Goal: Book appointment/travel/reservation

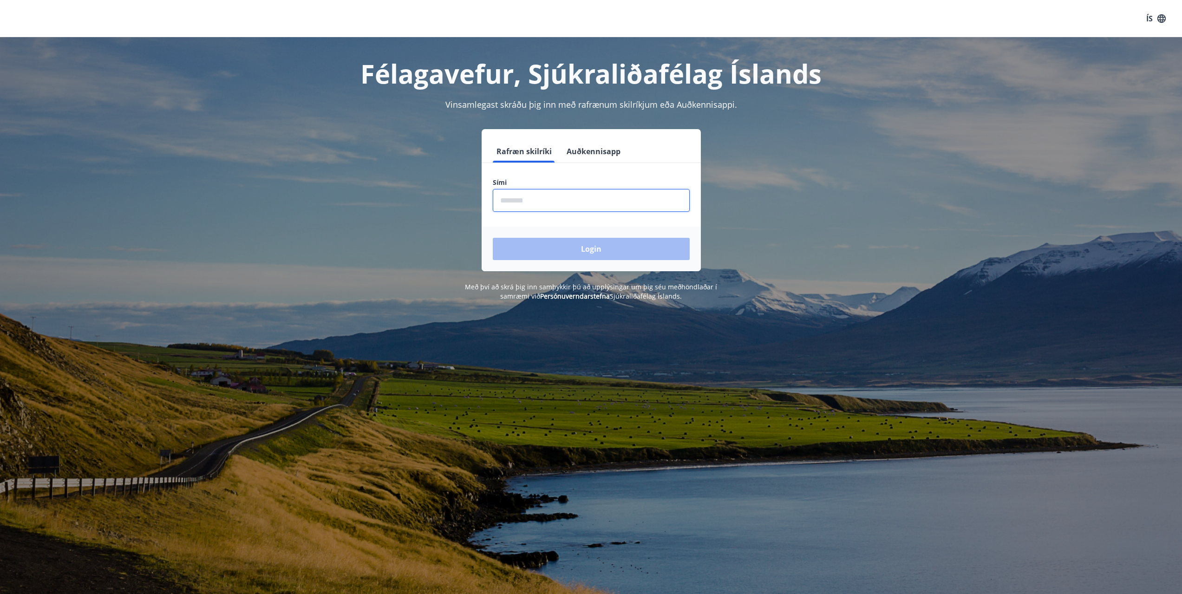
click at [563, 207] on input "phone" at bounding box center [591, 200] width 197 height 23
type input "********"
click at [608, 253] on button "Login" at bounding box center [591, 249] width 197 height 22
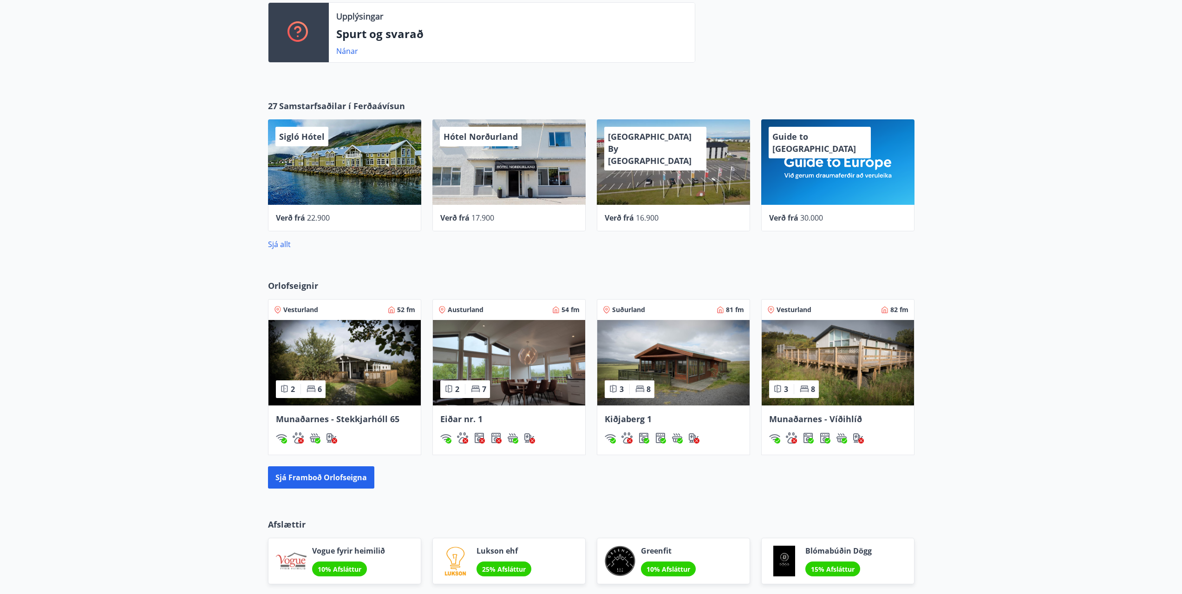
scroll to position [325, 0]
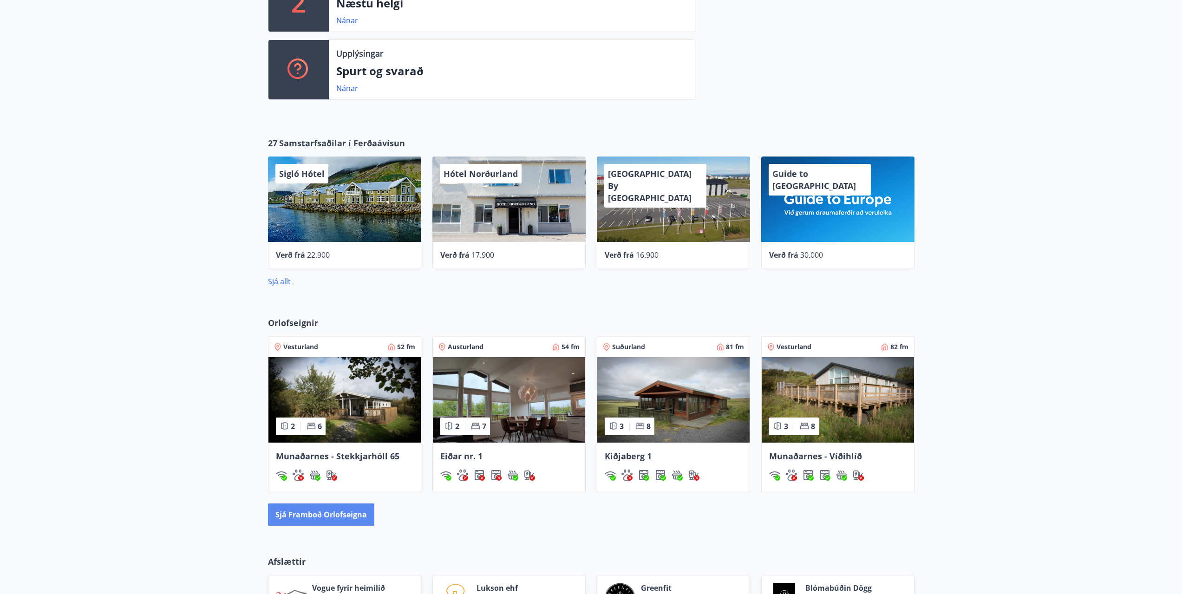
click at [345, 520] on button "Sjá framboð orlofseigna" at bounding box center [321, 514] width 106 height 22
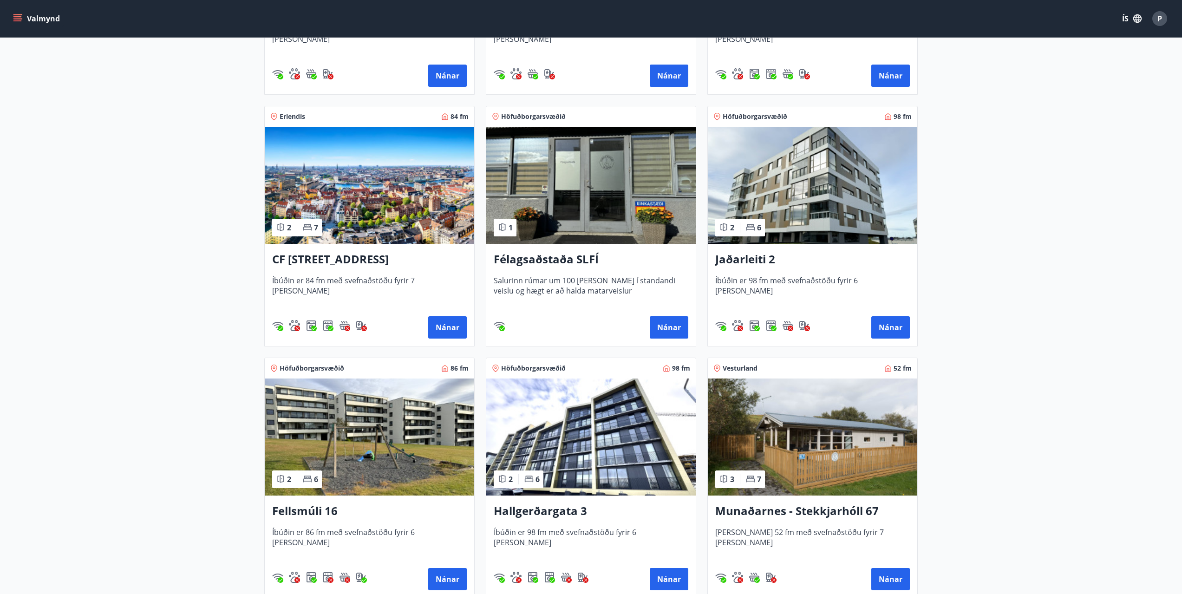
scroll to position [312, 0]
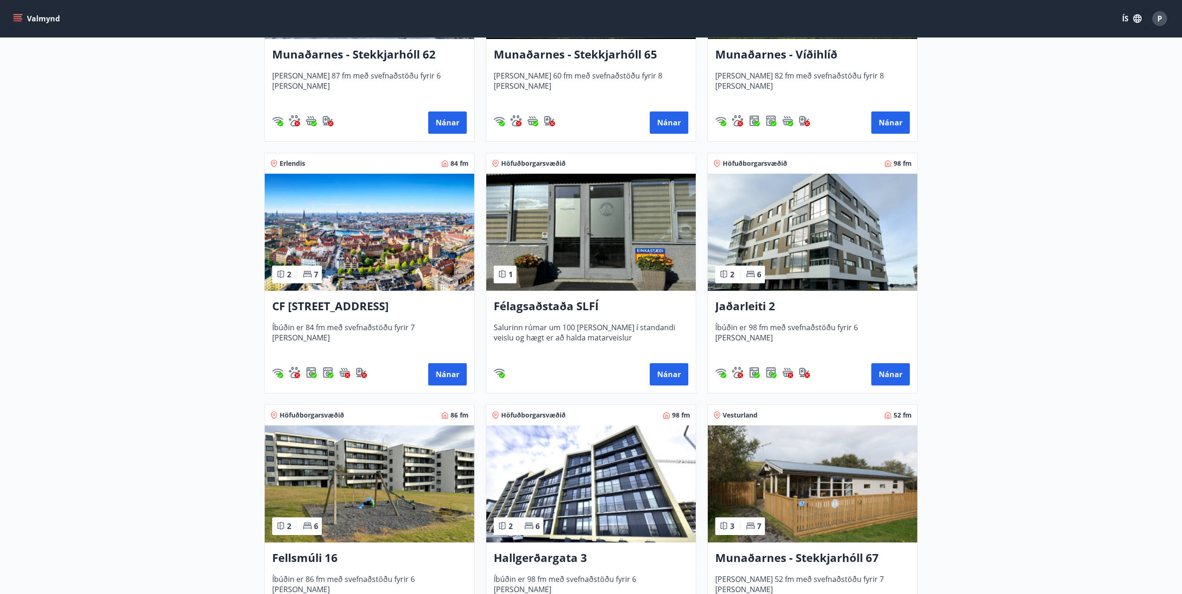
click at [596, 281] on img at bounding box center [590, 232] width 209 height 117
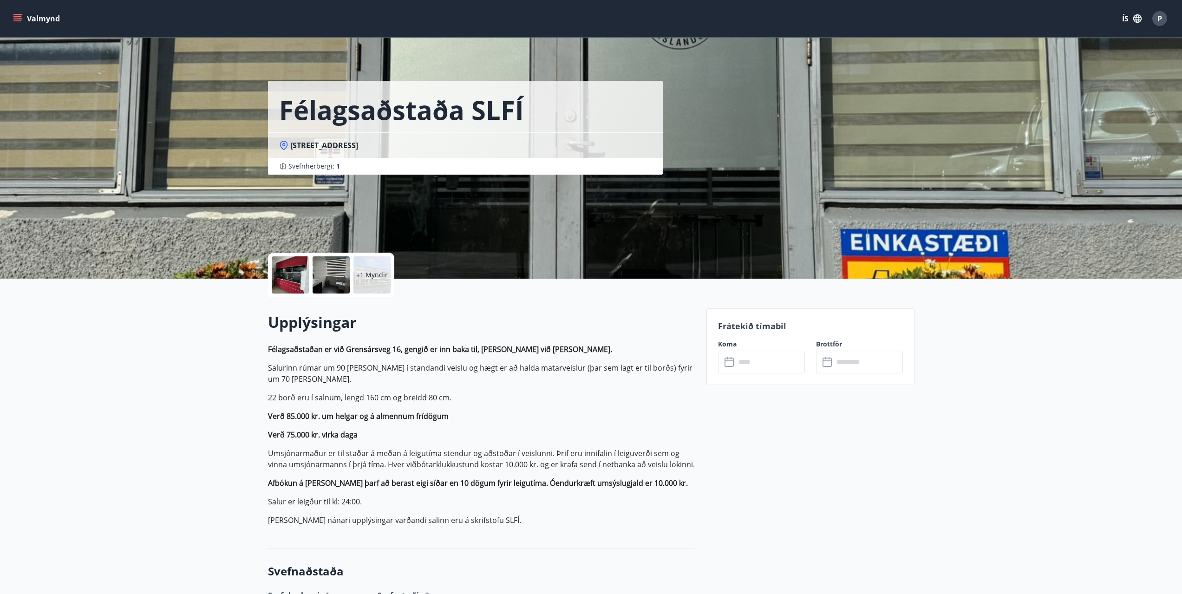
click at [292, 280] on div at bounding box center [290, 274] width 37 height 37
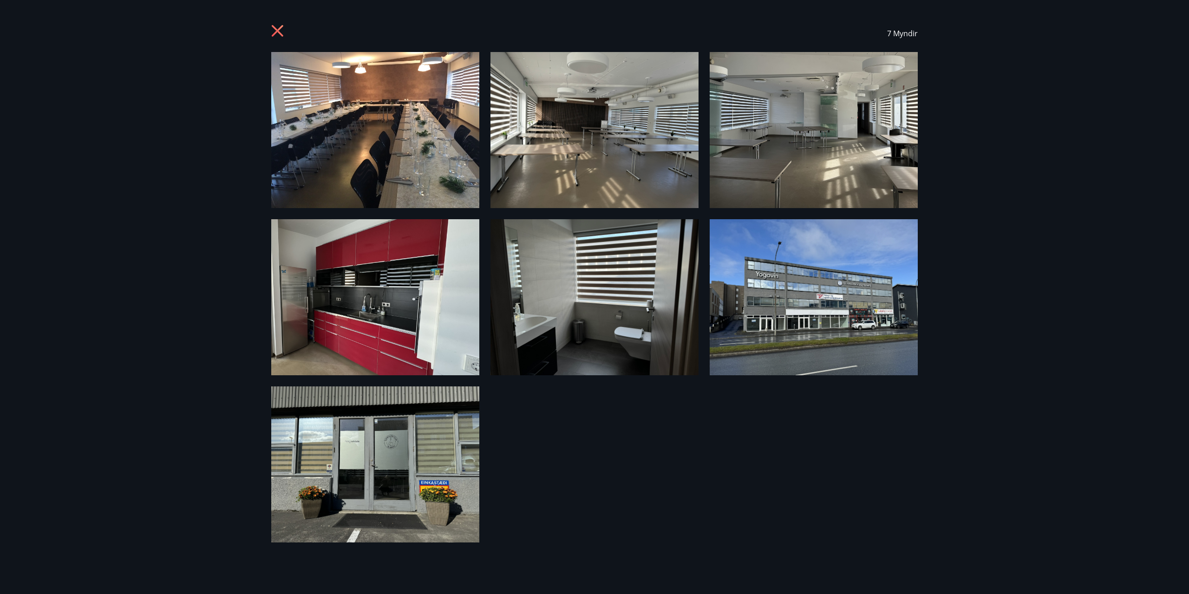
click at [606, 171] on img at bounding box center [594, 130] width 208 height 156
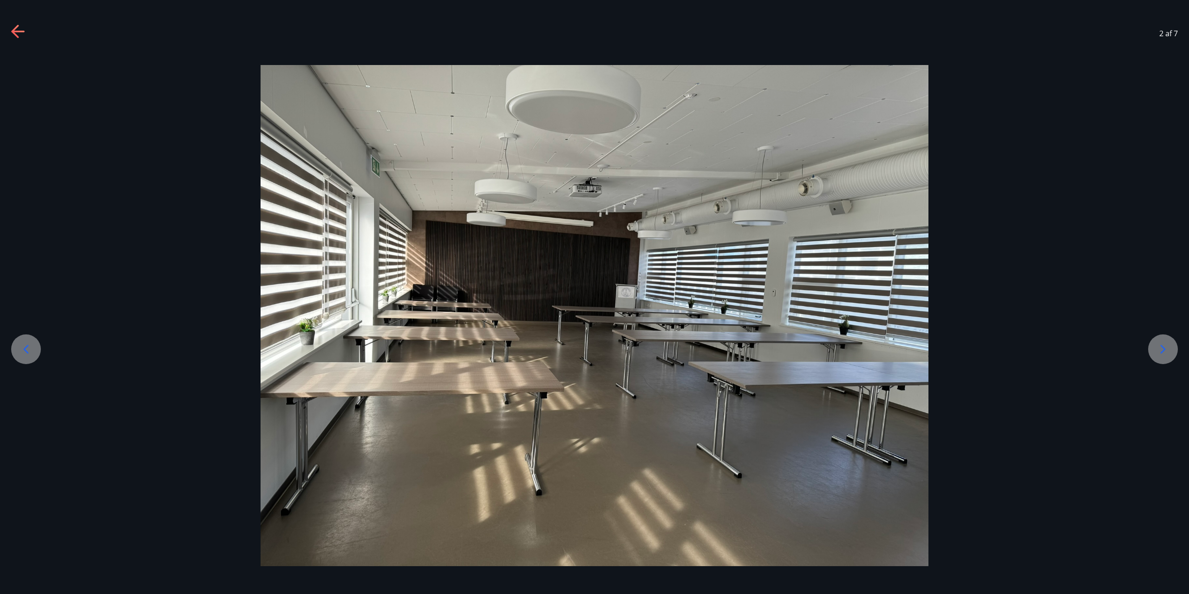
click at [873, 417] on img at bounding box center [594, 315] width 668 height 501
click at [1161, 346] on icon at bounding box center [1162, 349] width 5 height 9
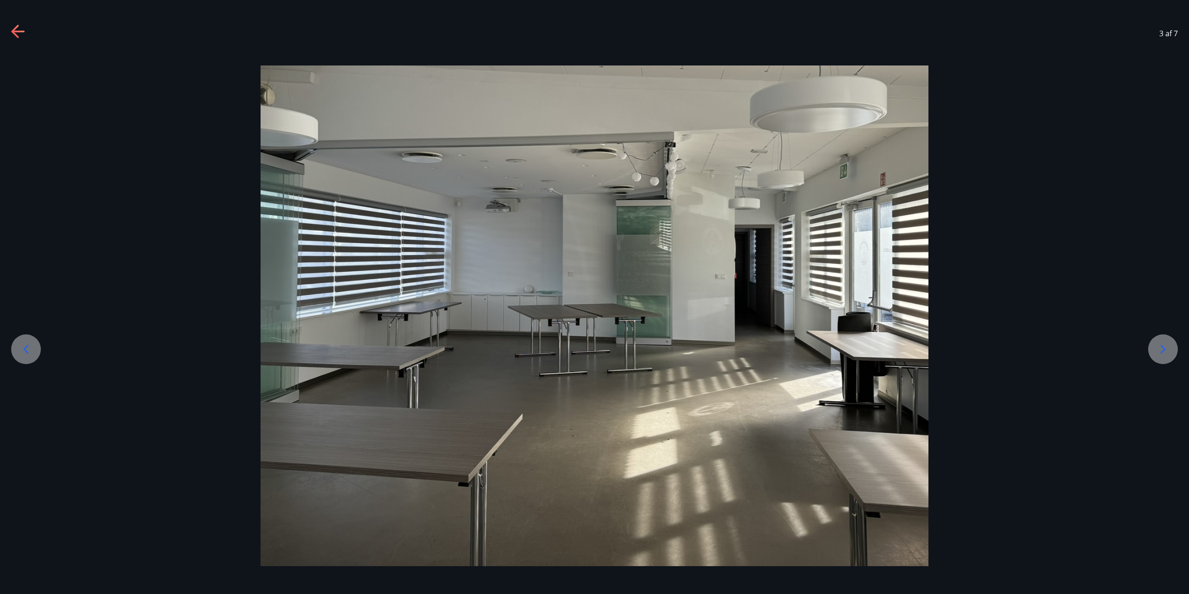
click at [1161, 346] on icon at bounding box center [1162, 349] width 5 height 9
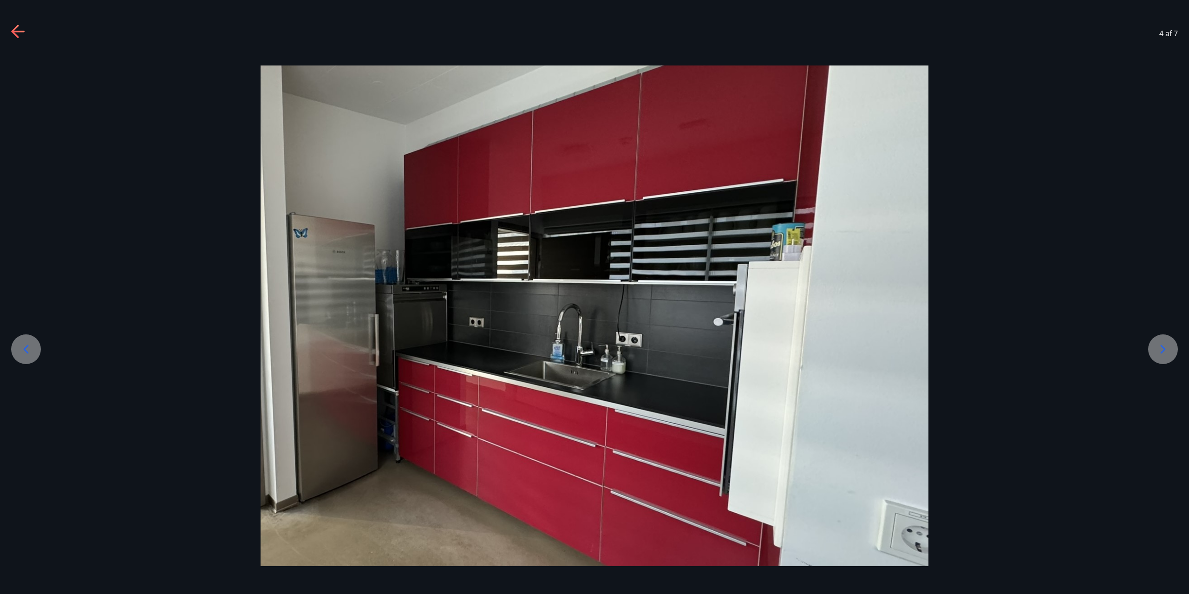
click at [1161, 346] on icon at bounding box center [1162, 349] width 5 height 9
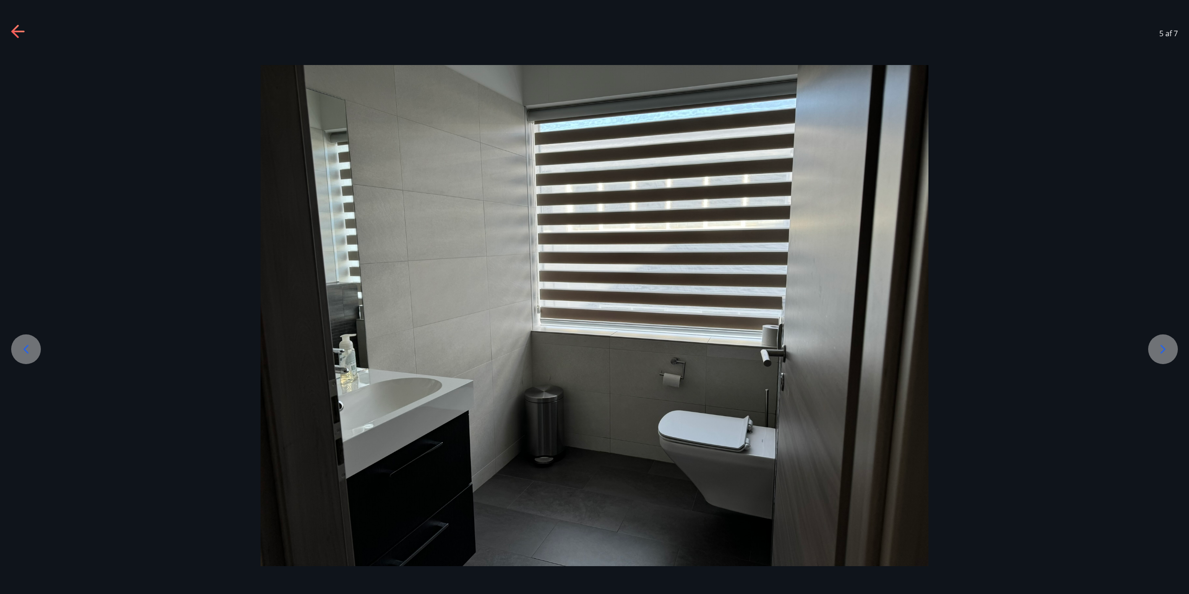
click at [1161, 347] on icon at bounding box center [1162, 349] width 15 height 15
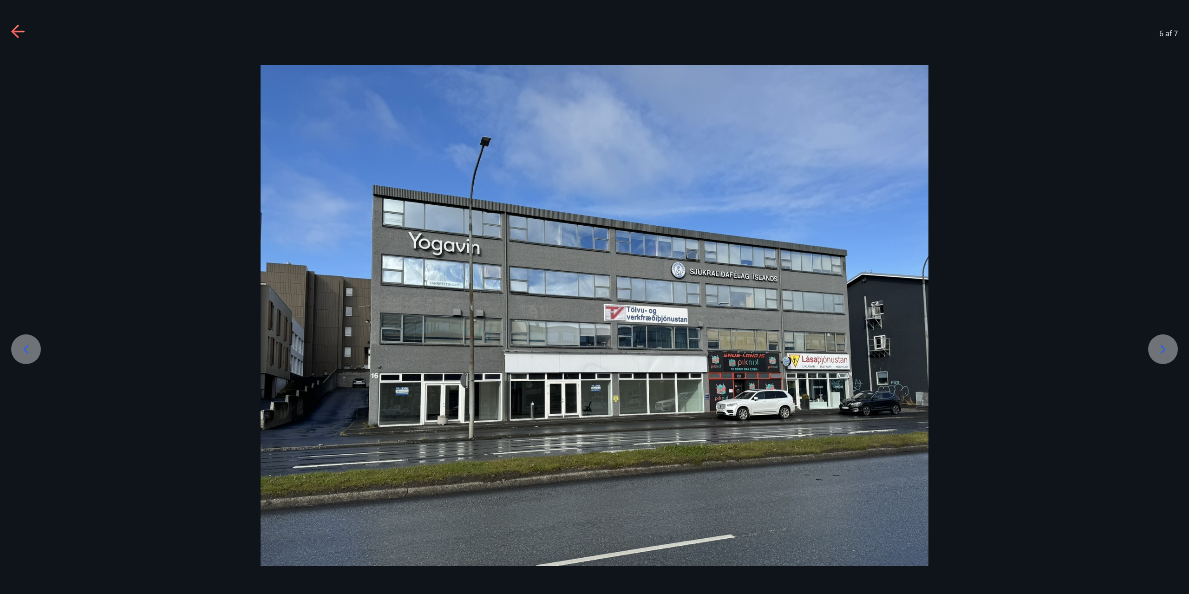
click at [1161, 347] on icon at bounding box center [1162, 349] width 15 height 15
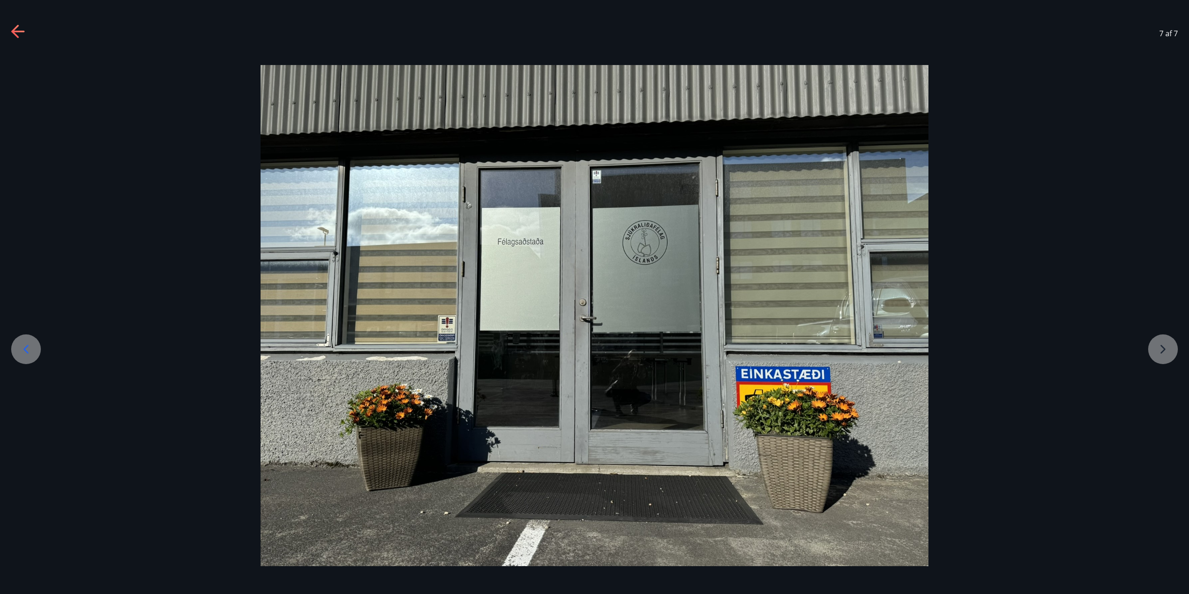
click at [14, 30] on icon at bounding box center [14, 31] width 7 height 13
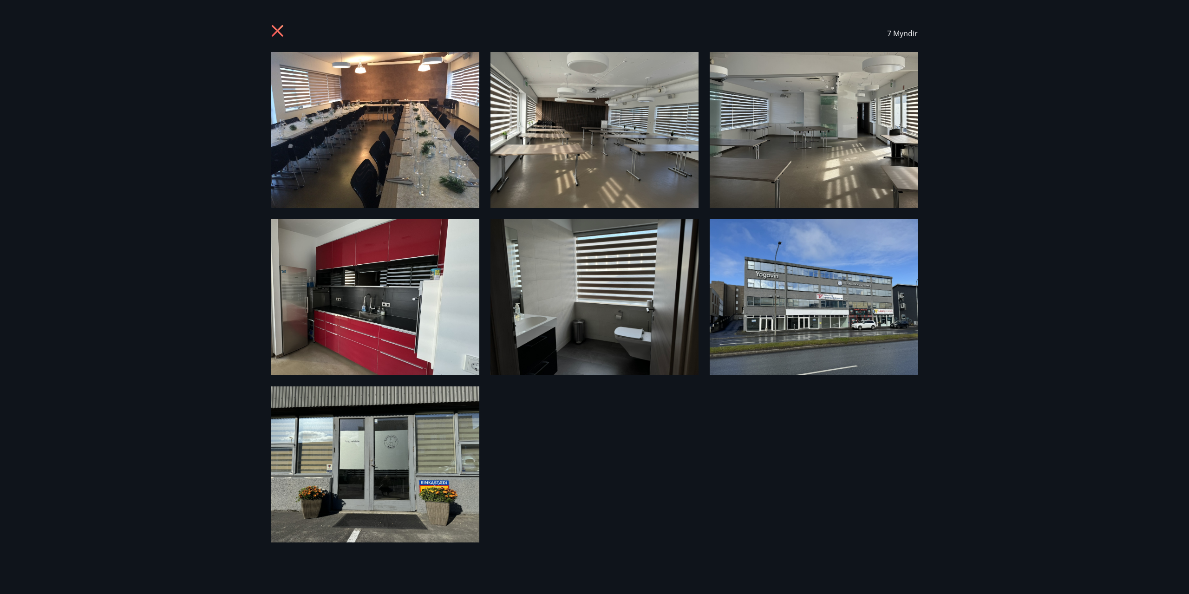
click at [276, 29] on icon at bounding box center [278, 31] width 12 height 12
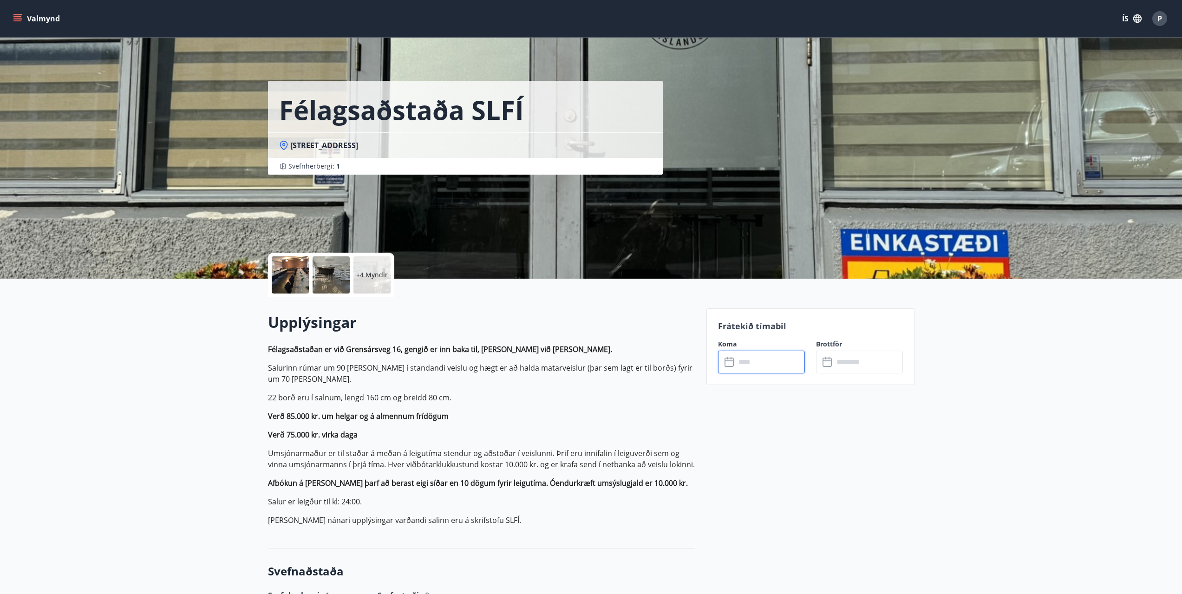
click at [766, 366] on input "text" at bounding box center [770, 362] width 69 height 23
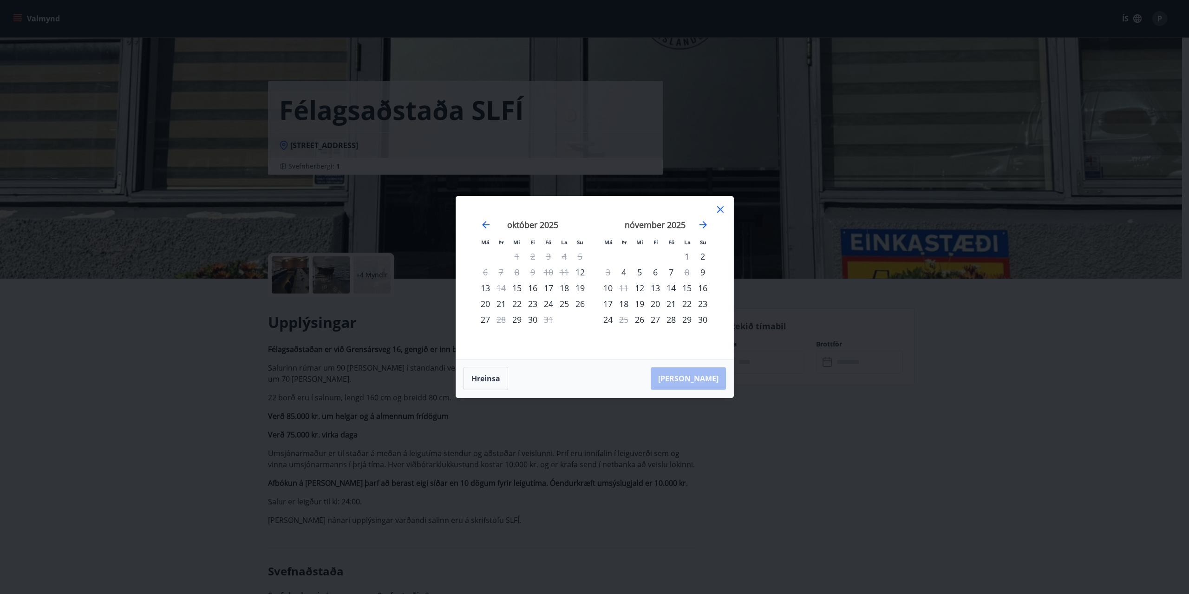
click at [671, 288] on div "14" at bounding box center [671, 288] width 16 height 16
click at [690, 287] on div "15" at bounding box center [687, 288] width 16 height 16
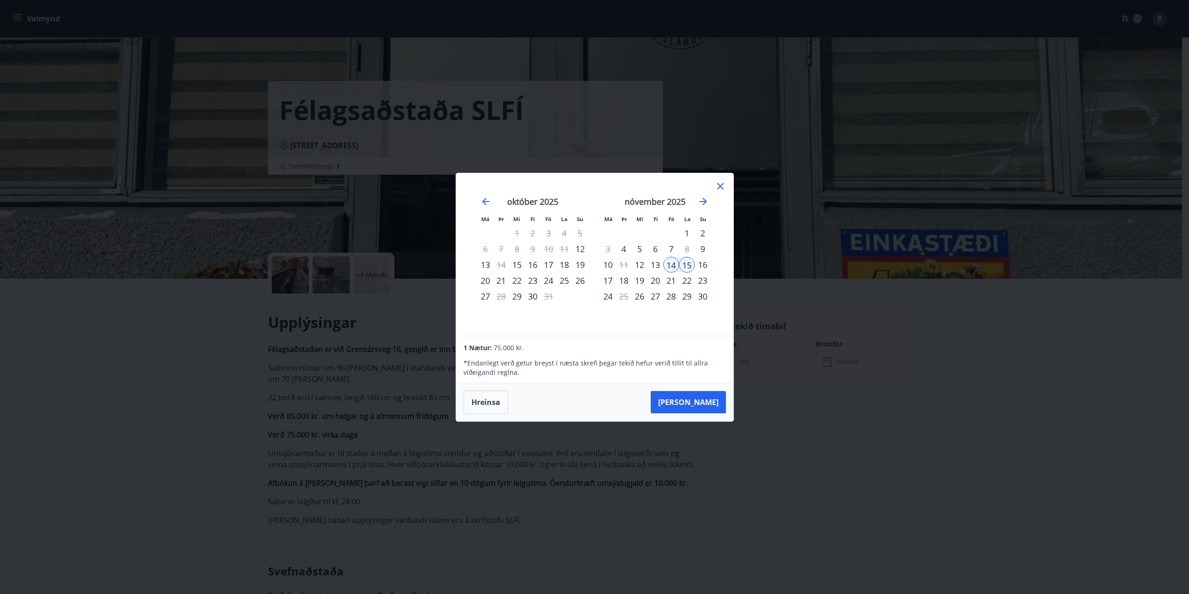
click at [723, 183] on icon at bounding box center [720, 186] width 11 height 11
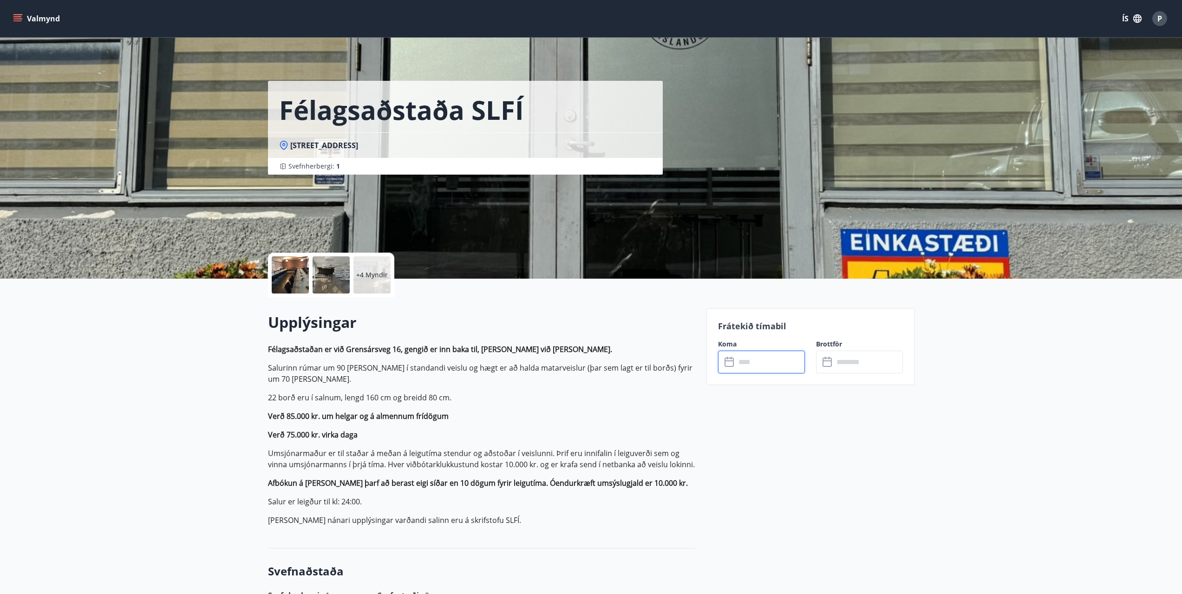
click at [330, 280] on div at bounding box center [331, 274] width 37 height 37
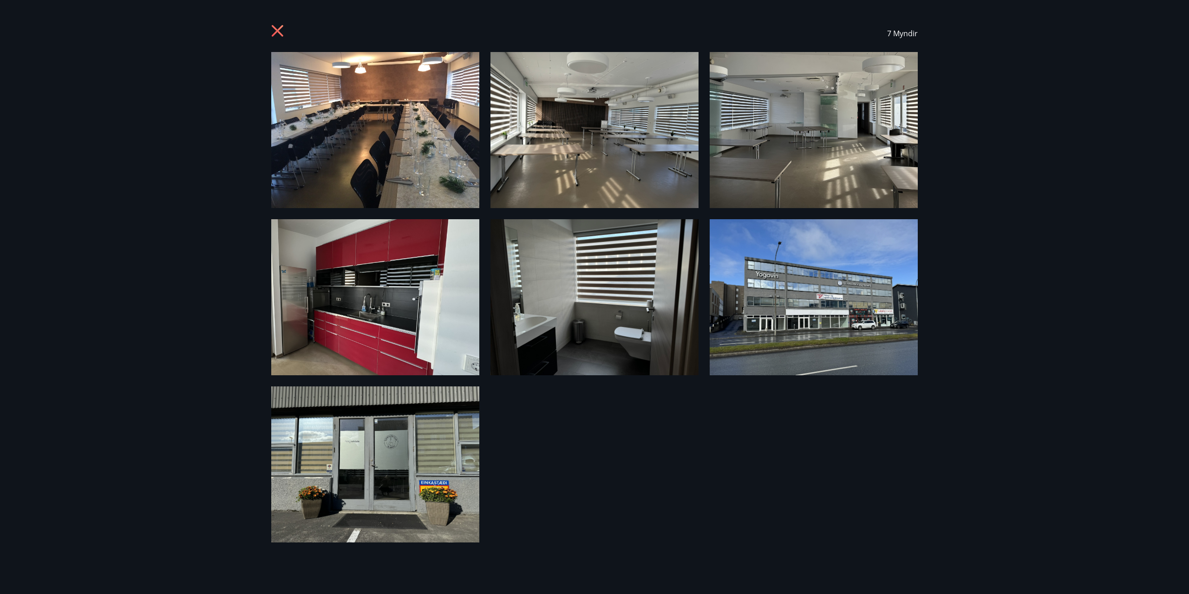
click at [669, 152] on img at bounding box center [594, 130] width 208 height 156
